Goal: Task Accomplishment & Management: Manage account settings

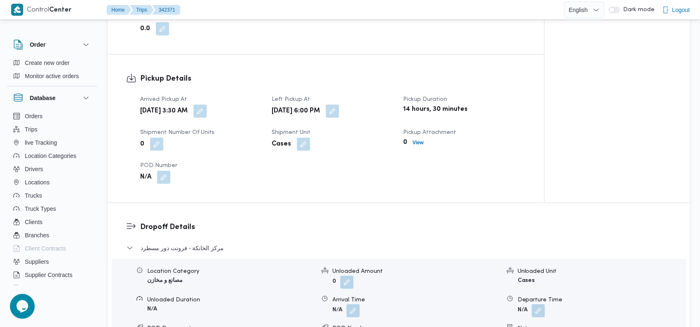
scroll to position [501, 0]
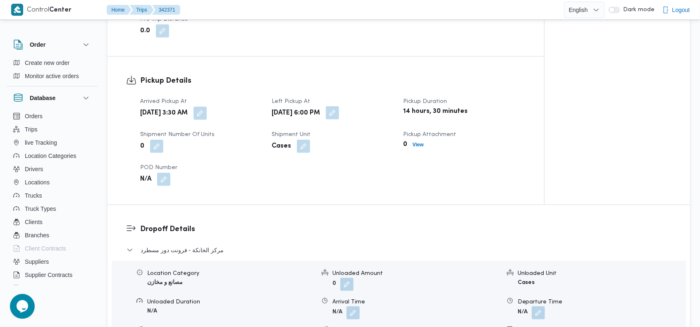
click at [339, 106] on button "button" at bounding box center [332, 112] width 13 height 13
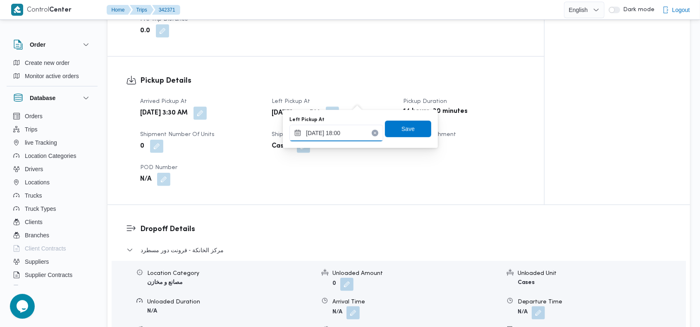
click at [344, 131] on input "[DATE] 18:00" at bounding box center [336, 133] width 94 height 17
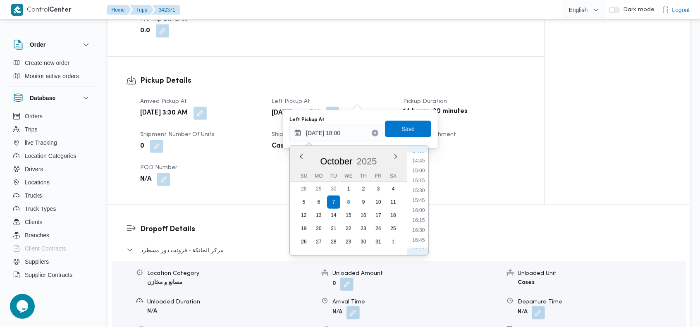
scroll to position [498, 0]
click at [423, 154] on li "12:30" at bounding box center [418, 155] width 19 height 8
type input "[DATE] 12:30"
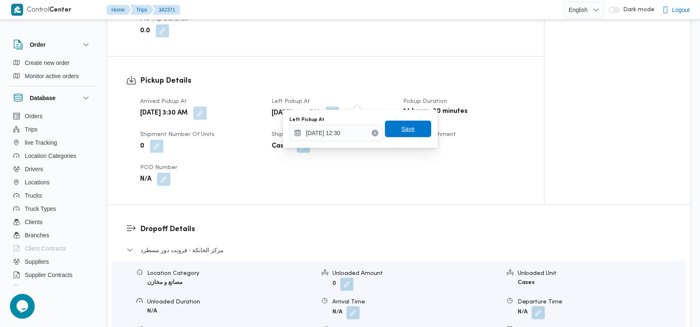
click at [411, 132] on span "Save" at bounding box center [408, 129] width 46 height 17
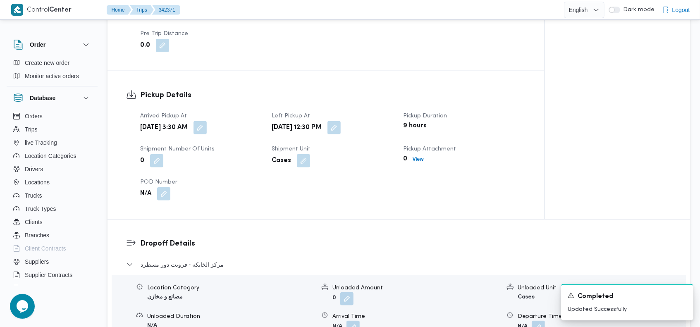
scroll to position [484, 0]
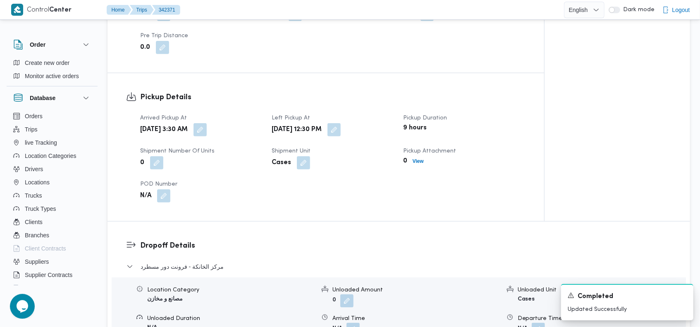
click at [389, 73] on div "Pickup Details Arrived Pickup At [DATE] 3:30 AM Left Pickup At [DATE] 12:30 PM …" at bounding box center [326, 147] width 437 height 148
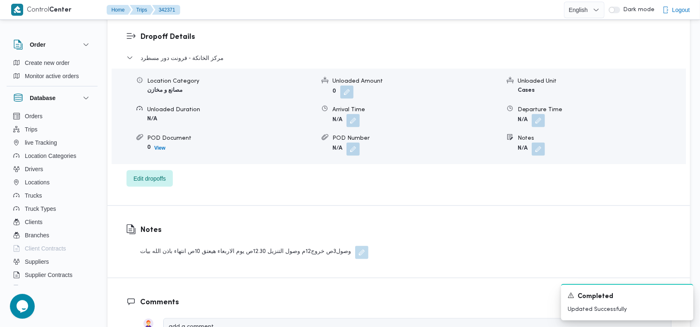
scroll to position [684, 0]
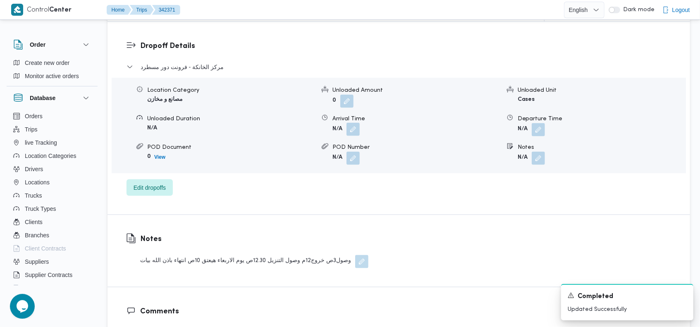
click at [352, 123] on button "button" at bounding box center [353, 129] width 13 height 13
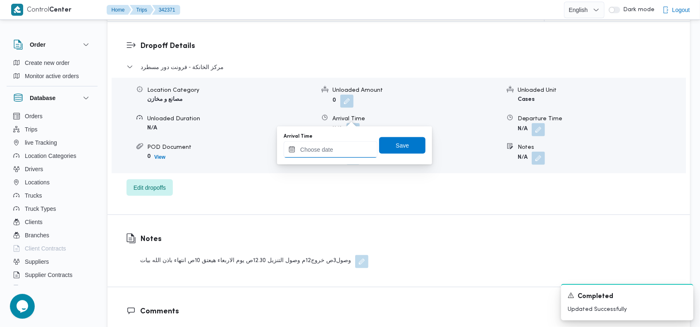
click at [331, 146] on input "Arrival Time" at bounding box center [331, 149] width 94 height 17
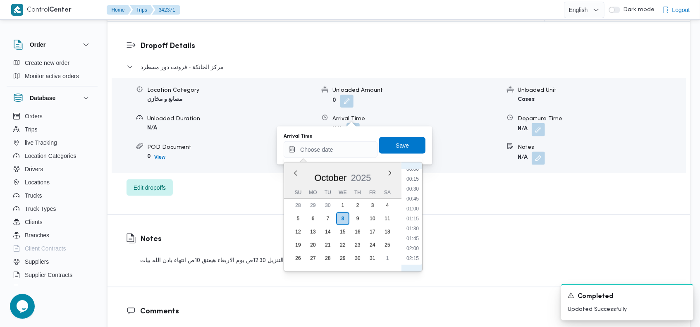
scroll to position [0, 0]
click at [410, 192] on li "00:30" at bounding box center [412, 193] width 19 height 8
type input "[DATE] 00:30"
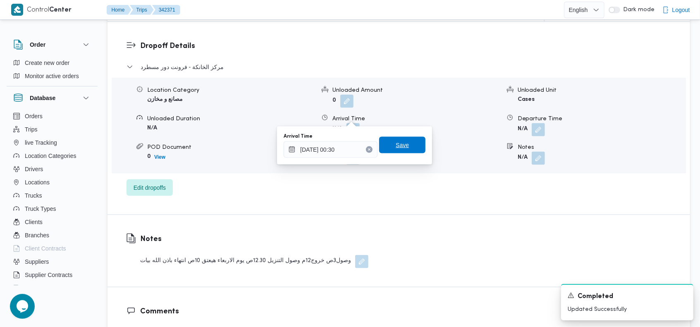
click at [401, 143] on span "Save" at bounding box center [402, 145] width 13 height 10
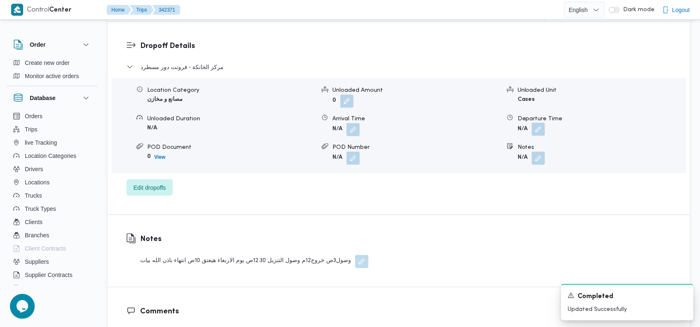
click at [539, 123] on button "button" at bounding box center [538, 129] width 13 height 13
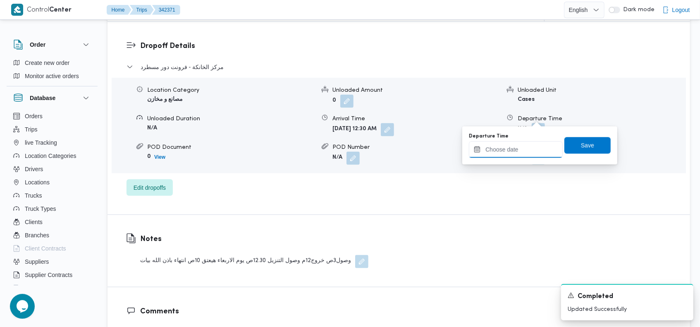
click at [517, 144] on input "Departure Time" at bounding box center [516, 149] width 94 height 17
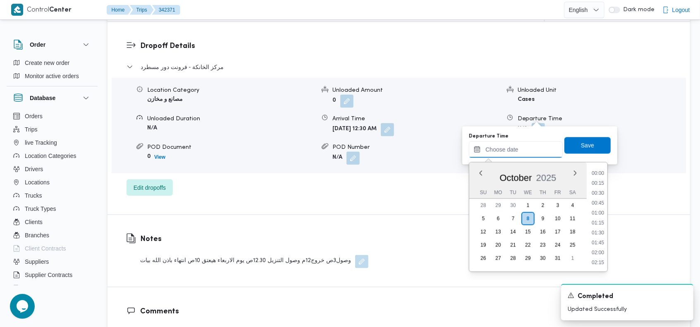
scroll to position [367, 0]
click at [600, 201] on li "10:00" at bounding box center [597, 203] width 19 height 8
type input "[DATE] 10:00"
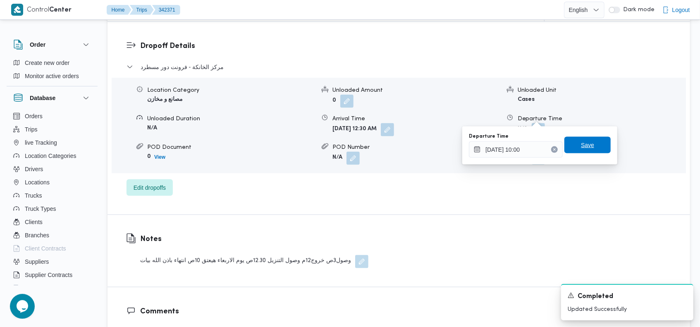
click at [593, 147] on span "Save" at bounding box center [587, 145] width 46 height 17
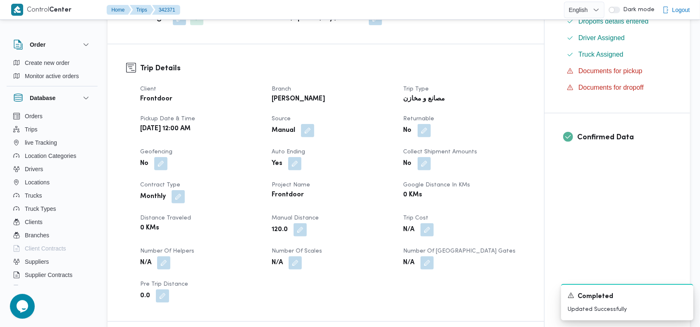
scroll to position [0, 0]
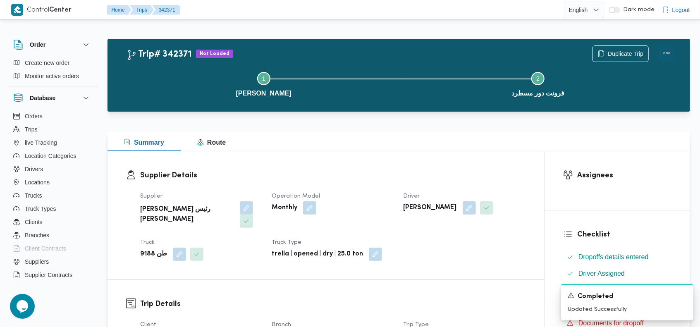
click at [668, 50] on button "Actions" at bounding box center [667, 53] width 17 height 17
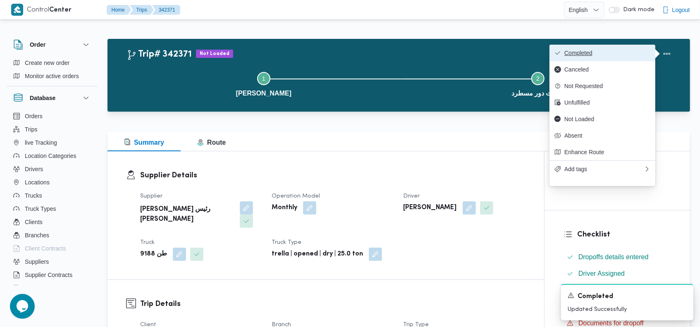
click at [651, 51] on button "Completed" at bounding box center [603, 53] width 106 height 17
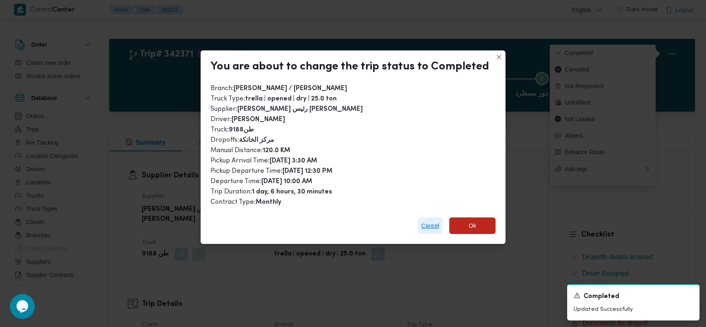
click at [426, 227] on span "Cancel" at bounding box center [430, 226] width 18 height 10
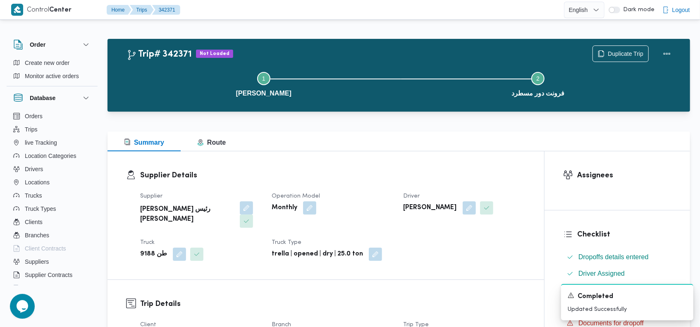
click at [436, 138] on div "Summary Route" at bounding box center [399, 141] width 583 height 20
click at [665, 55] on button "Actions" at bounding box center [667, 53] width 17 height 17
click at [493, 58] on div "Step 1 is incomplete 1 بيوفانا شبرامنت Step 2 is incomplete 2 فرونت دور مسطرد" at bounding box center [401, 83] width 559 height 53
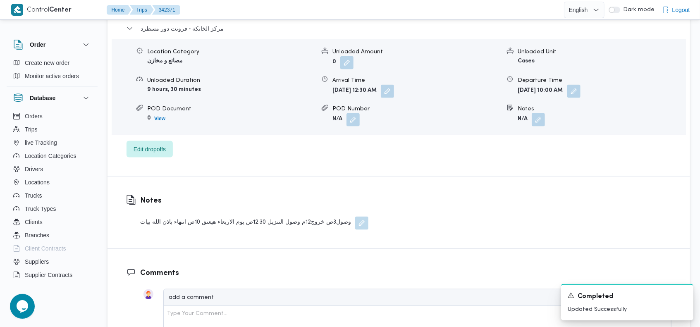
scroll to position [726, 0]
